Goal: Information Seeking & Learning: Learn about a topic

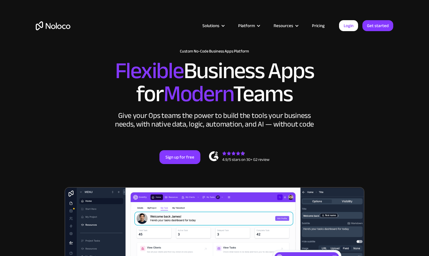
click at [318, 26] on link "Pricing" at bounding box center [318, 25] width 27 height 7
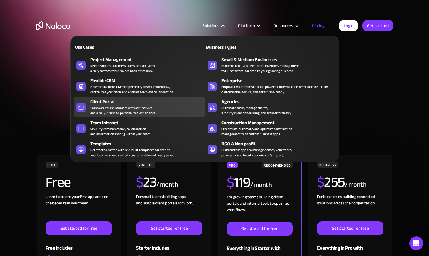
click at [96, 101] on div "Client Portal" at bounding box center [148, 101] width 117 height 7
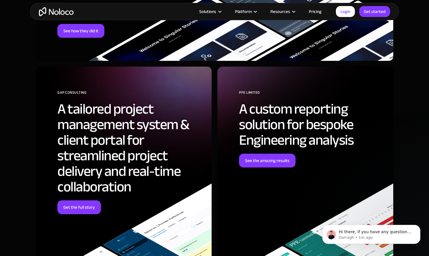
scroll to position [1866, 0]
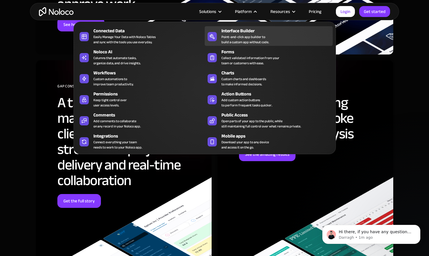
click at [244, 37] on div "Point-and-click app builder to build a custom app without code." at bounding box center [245, 39] width 48 height 10
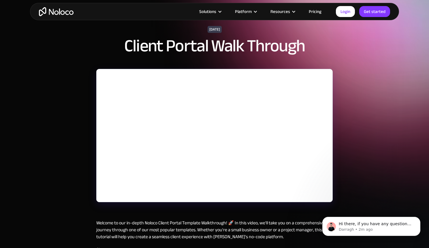
scroll to position [25, 0]
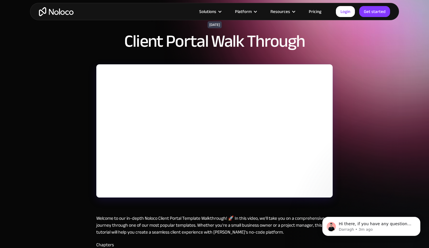
click at [348, 173] on div "September 25, 2024 Client Portal Walk Through Welcome to our in-depth Noloco Cl…" at bounding box center [214, 164] width 429 height 379
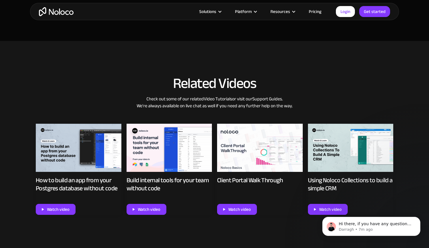
scroll to position [339, 0]
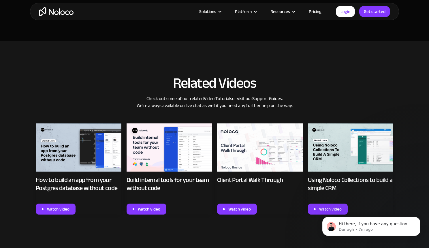
click at [253, 151] on img at bounding box center [260, 147] width 86 height 48
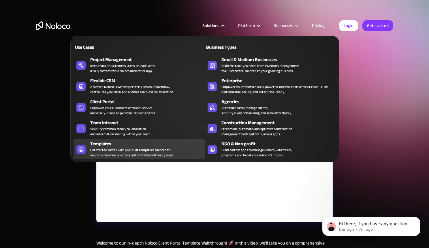
click at [144, 154] on div "Get started faster with pre-built templates tailored to your business needs — f…" at bounding box center [131, 152] width 83 height 10
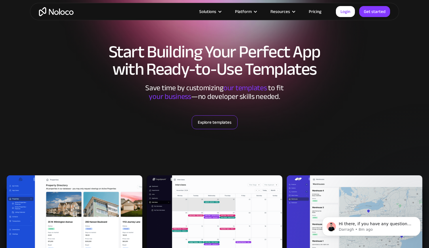
click at [212, 120] on link "Explore templates" at bounding box center [215, 122] width 46 height 14
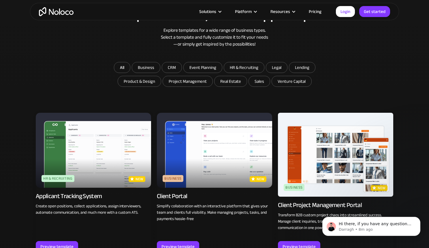
scroll to position [311, 0]
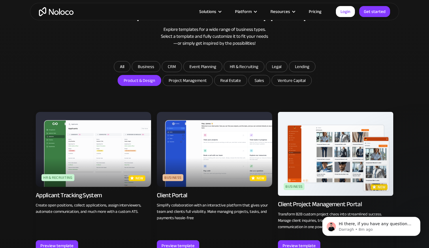
click at [143, 81] on input "Product & Design" at bounding box center [139, 80] width 43 height 10
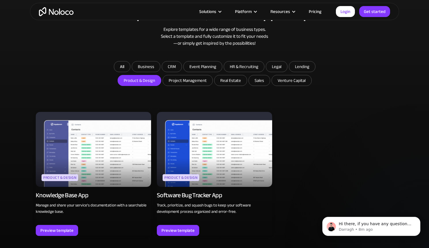
click at [142, 82] on input "Product & Design" at bounding box center [139, 80] width 43 height 10
checkbox input "false"
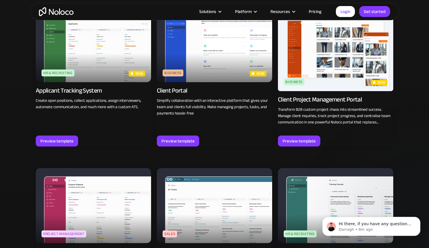
scroll to position [412, 0]
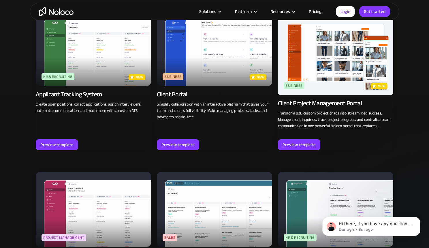
click at [353, 75] on img at bounding box center [335, 53] width 115 height 84
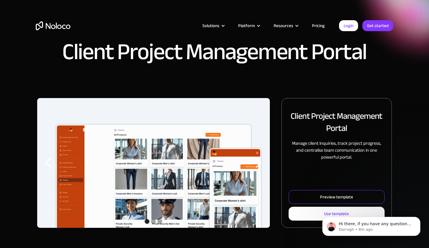
click at [318, 196] on link "Preview template" at bounding box center [336, 197] width 96 height 14
